Goal: Navigation & Orientation: Find specific page/section

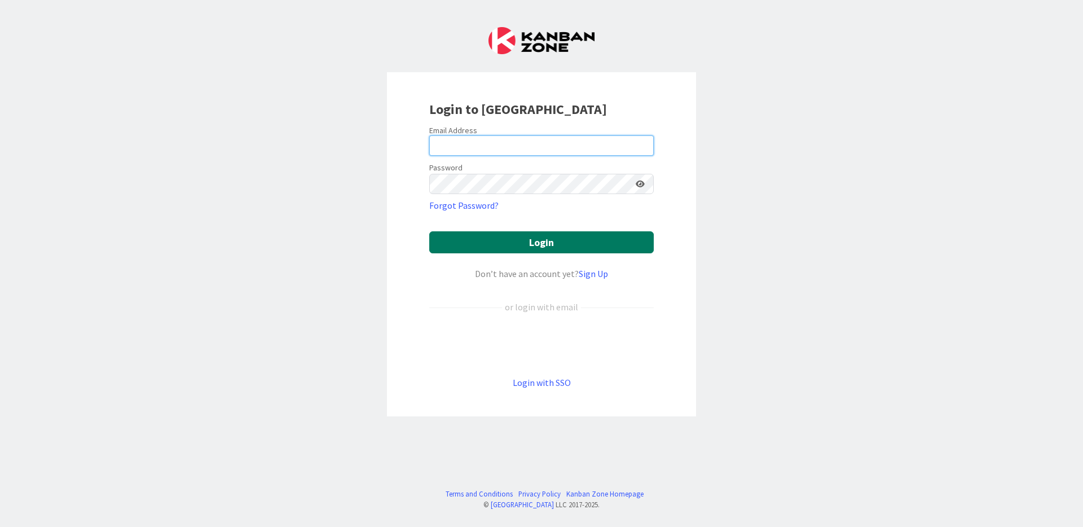
type input "alexeiev.f.araujo.ext@igfej.mj.pt"
click at [562, 243] on button "Login" at bounding box center [541, 242] width 225 height 22
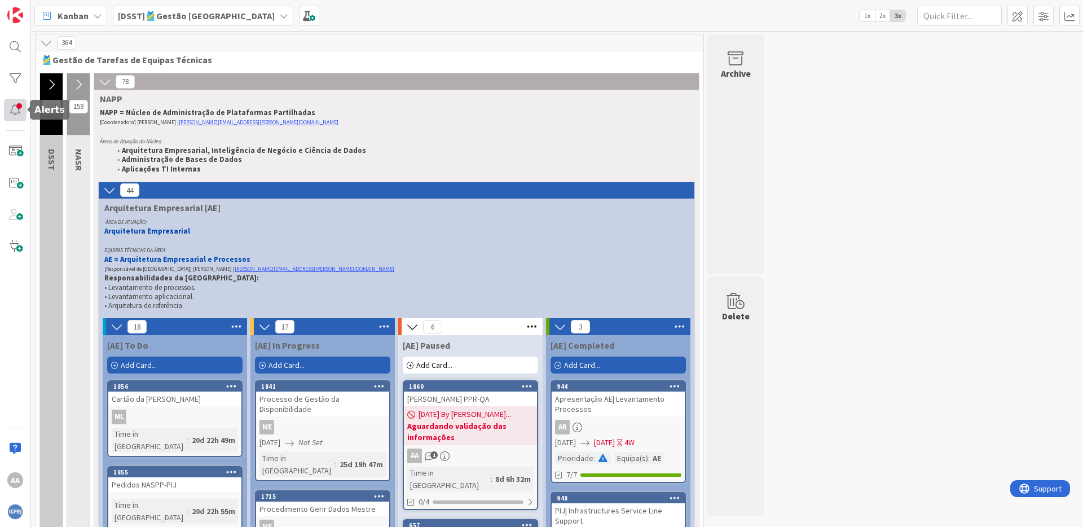
click at [16, 109] on div at bounding box center [15, 110] width 23 height 23
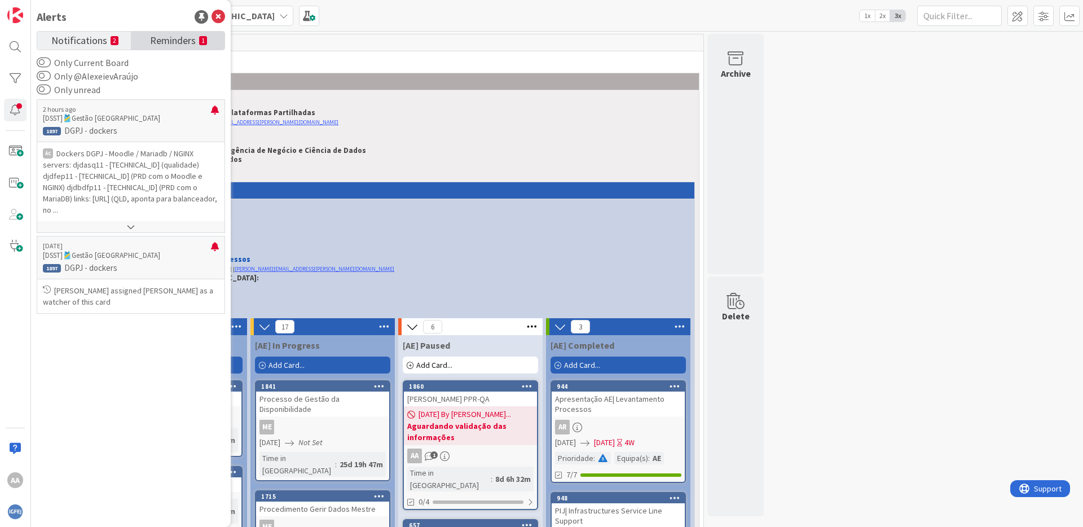
click at [192, 43] on span "Reminders" at bounding box center [173, 40] width 46 height 16
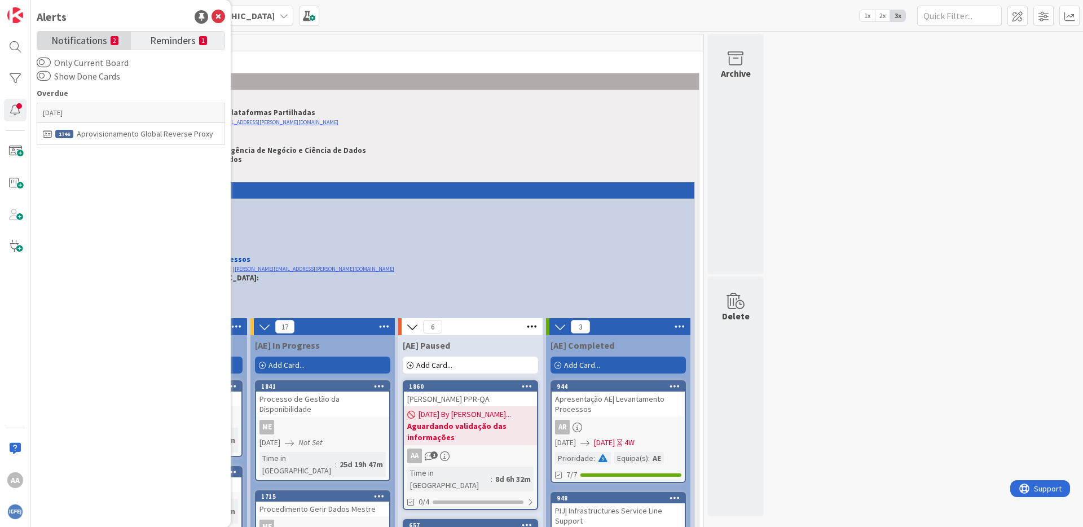
click at [102, 46] on span "Notifications" at bounding box center [79, 40] width 56 height 16
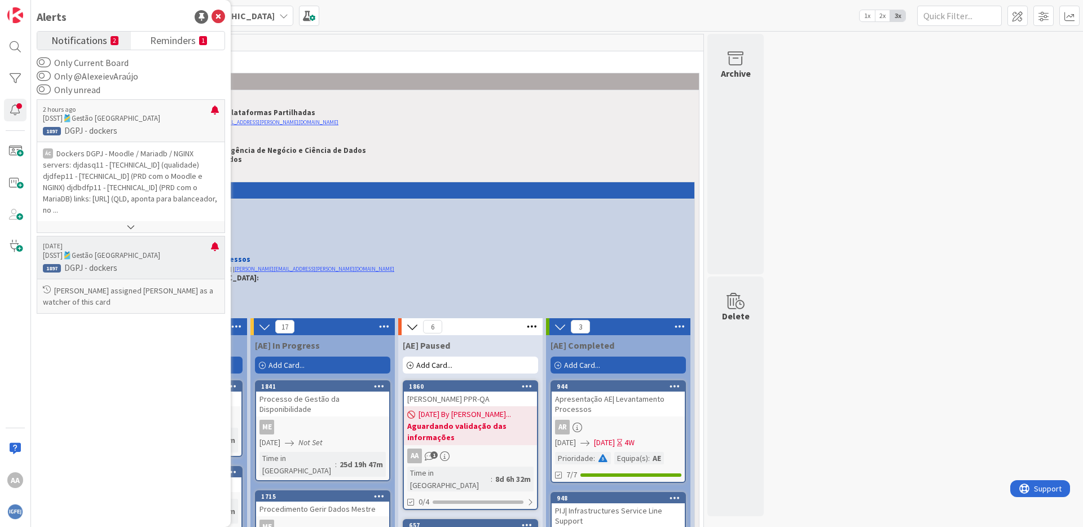
click at [102, 268] on p "DGPJ - dockers" at bounding box center [131, 268] width 176 height 10
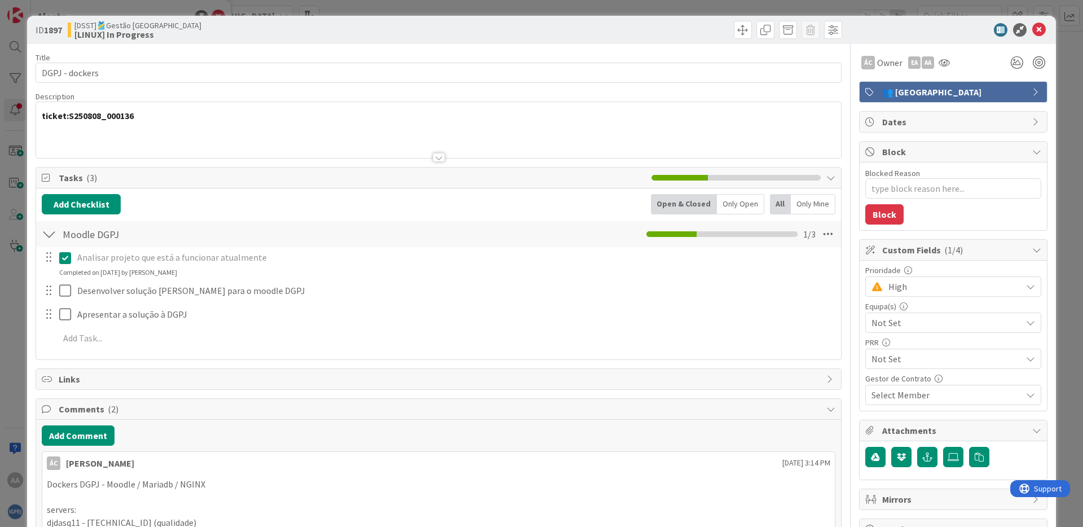
type textarea "x"
click at [1016, 93] on span "👥 Equipa" at bounding box center [954, 92] width 144 height 14
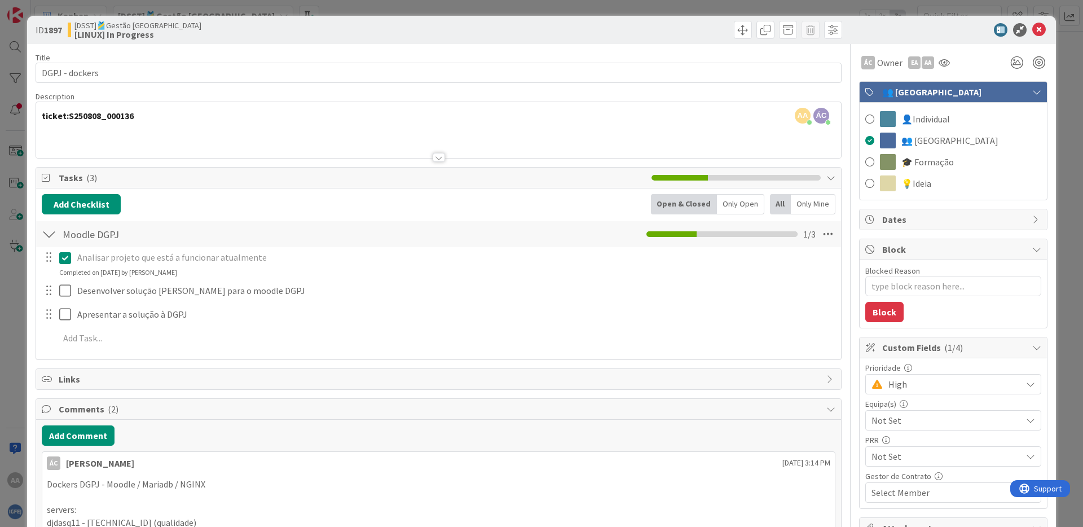
click at [1016, 93] on span "👥 Equipa" at bounding box center [954, 92] width 144 height 14
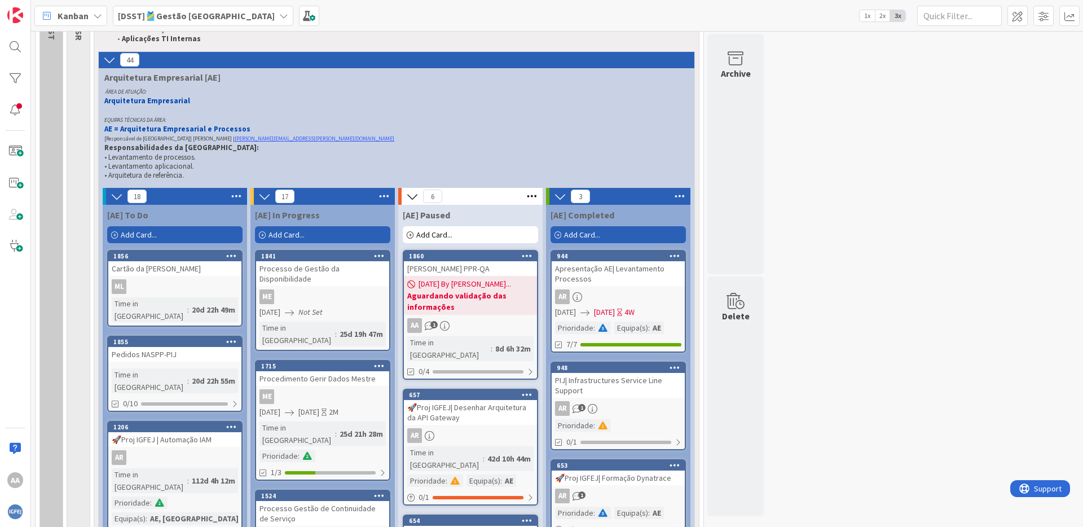
scroll to position [72, 0]
